Goal: Submit feedback/report problem: Submit feedback/report problem

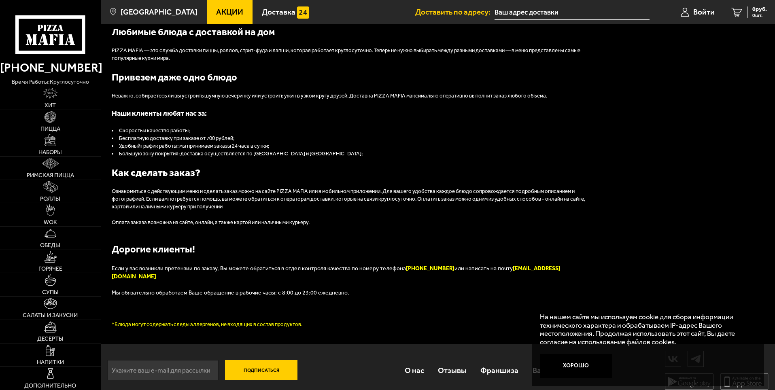
scroll to position [897, 0]
click at [750, 361] on icon at bounding box center [748, 363] width 12 height 11
click at [749, 335] on use at bounding box center [748, 339] width 12 height 11
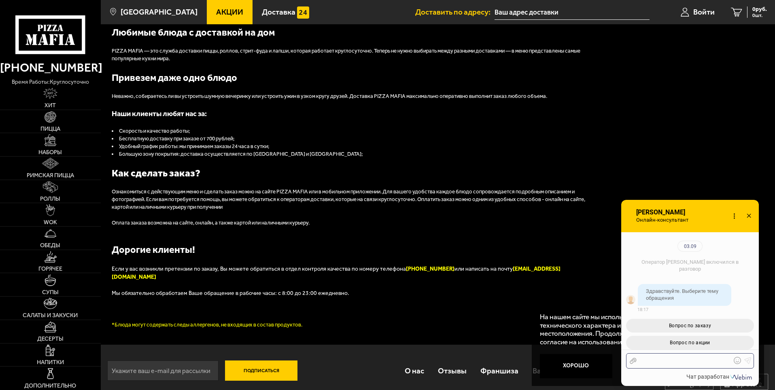
scroll to position [88, 0]
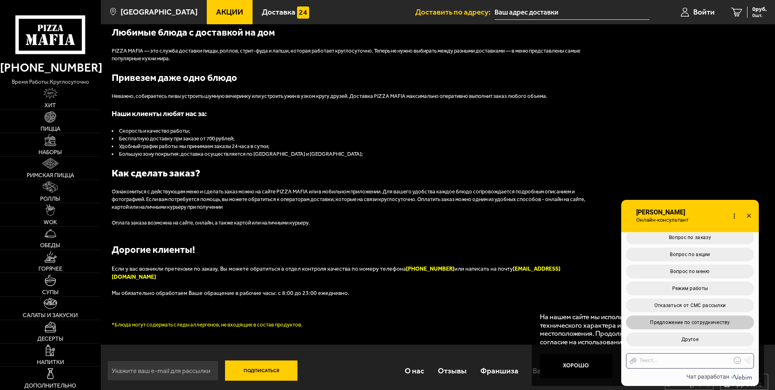
click at [668, 323] on span "Предложение по сотрудничеству" at bounding box center [690, 323] width 80 height 6
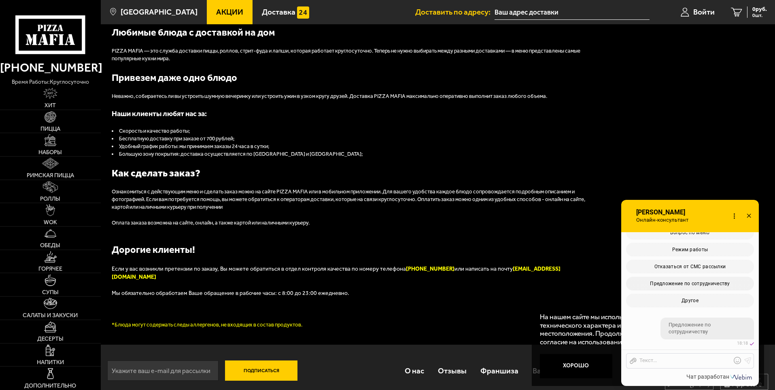
scroll to position [211, 0]
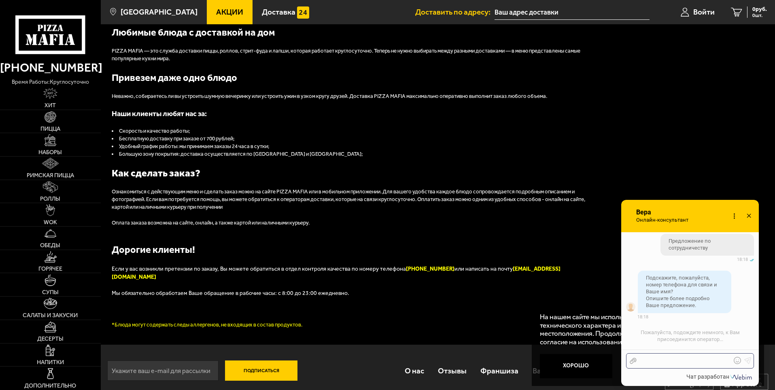
click at [653, 359] on div at bounding box center [684, 360] width 95 height 7
click at [705, 330] on div "Для отдела маркетинга  Добрый день! Это [PERSON_NAME], РАДИО МИР СПБ 93.7FM.…" at bounding box center [684, 345] width 95 height 40
click at [747, 328] on icon at bounding box center [747, 328] width 7 height 7
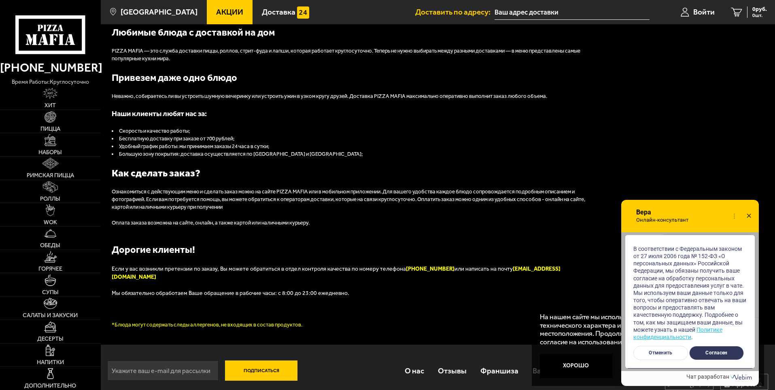
click at [715, 353] on button "Согласен" at bounding box center [716, 353] width 55 height 14
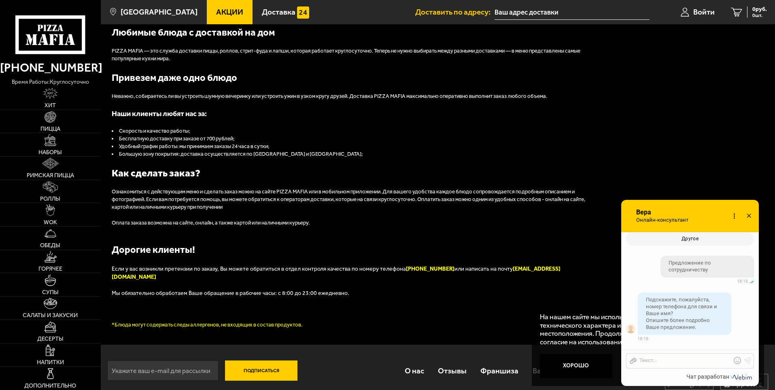
scroll to position [108, 0]
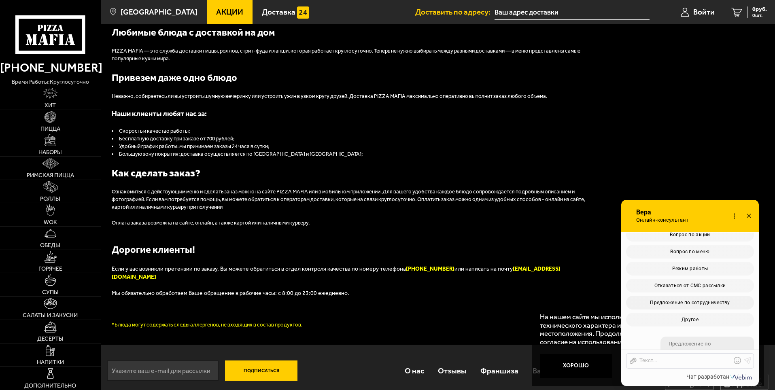
click at [749, 215] on icon at bounding box center [749, 216] width 12 height 12
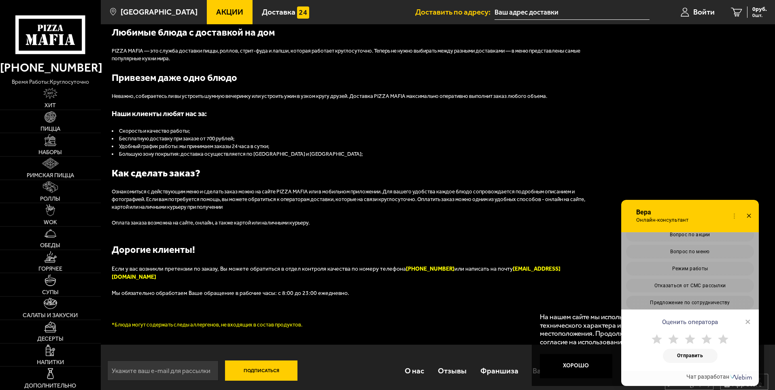
click at [621, 278] on div "Онлайн-консультант [PERSON_NAME]-консультант Набирает Онлайн-консультант" at bounding box center [685, 293] width 148 height 186
click at [633, 274] on div "Оценить оператора × Отправить" at bounding box center [690, 301] width 138 height 139
click at [723, 341] on use at bounding box center [723, 339] width 11 height 10
click at [697, 355] on button "Отправить" at bounding box center [690, 356] width 55 height 14
